Goal: Communication & Community: Answer question/provide support

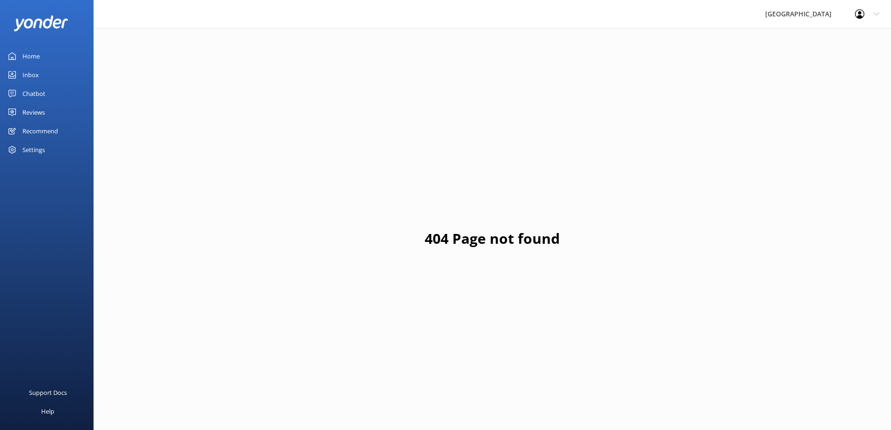
click at [41, 113] on div "Reviews" at bounding box center [33, 112] width 22 height 19
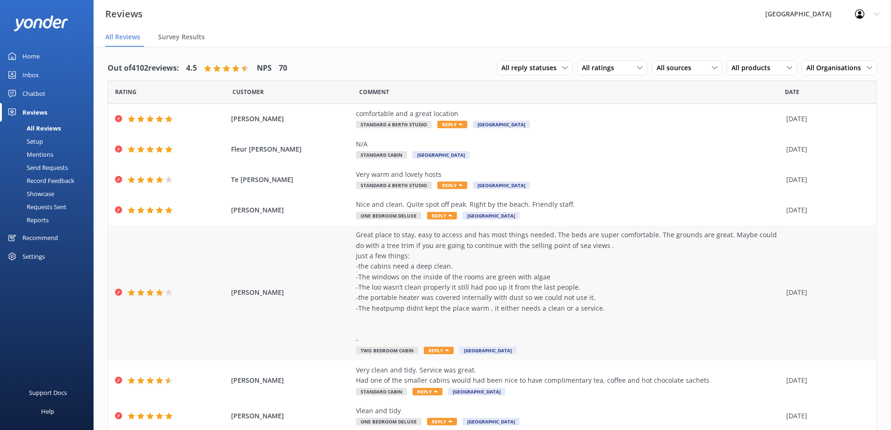
scroll to position [47, 0]
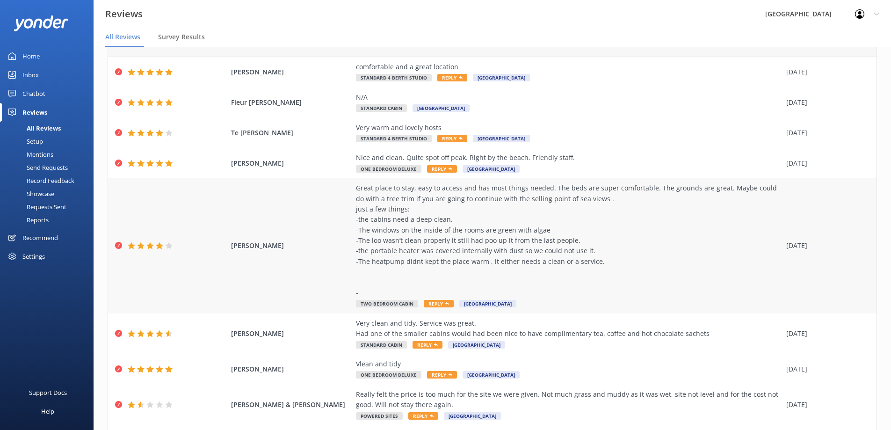
click at [377, 261] on div "Great place to stay, easy to access and has most things needed. The beds are su…" at bounding box center [568, 240] width 425 height 115
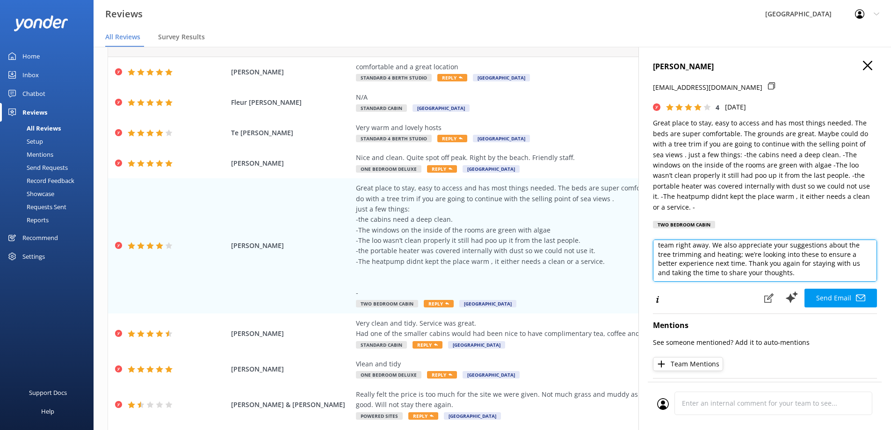
scroll to position [75, 0]
click at [773, 256] on textarea "Hi [PERSON_NAME], Thank you so much for your detailed feedback and for highligh…" at bounding box center [765, 260] width 224 height 42
click at [735, 272] on textarea "Hi [PERSON_NAME], Thank you so much for your detailed feedback and for highligh…" at bounding box center [765, 260] width 224 height 42
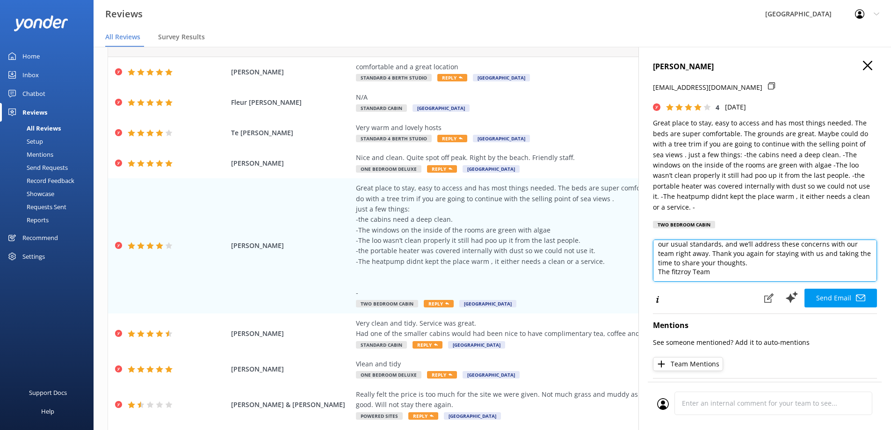
click at [673, 272] on textarea "Hi [PERSON_NAME], Thank you so much for your detailed feedback and for highligh…" at bounding box center [765, 260] width 224 height 42
type textarea "Hi [PERSON_NAME], Thank you so much for your detailed feedback and for highligh…"
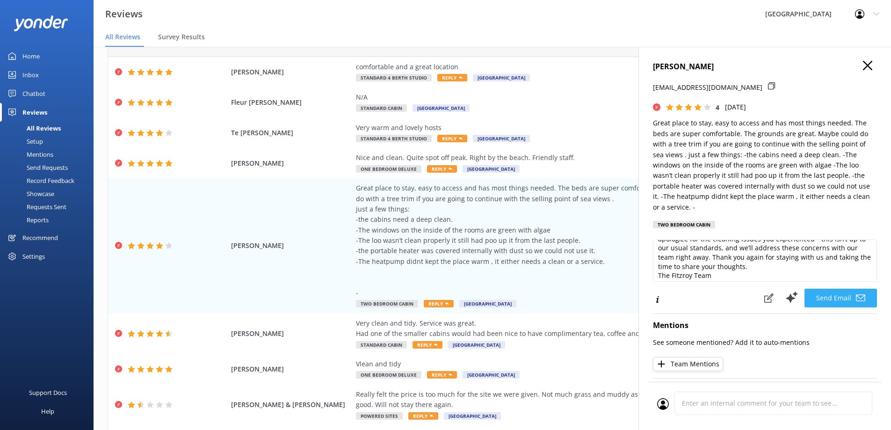
click at [819, 295] on button "Send Email" at bounding box center [840, 297] width 72 height 19
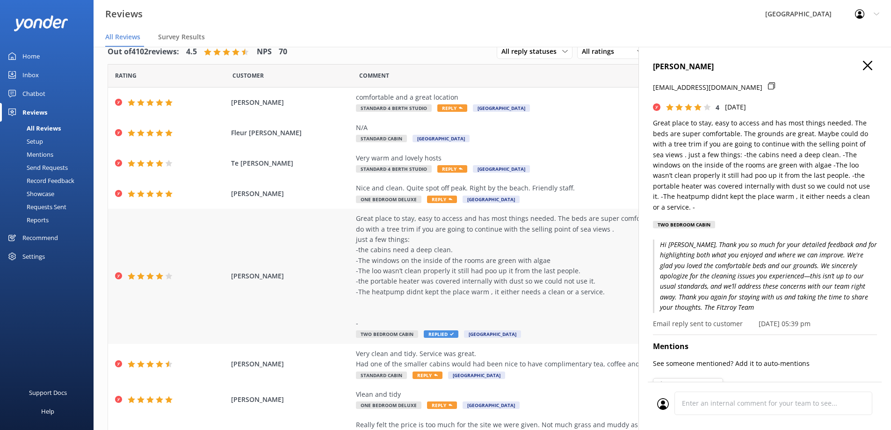
scroll to position [0, 0]
